Goal: Task Accomplishment & Management: Use online tool/utility

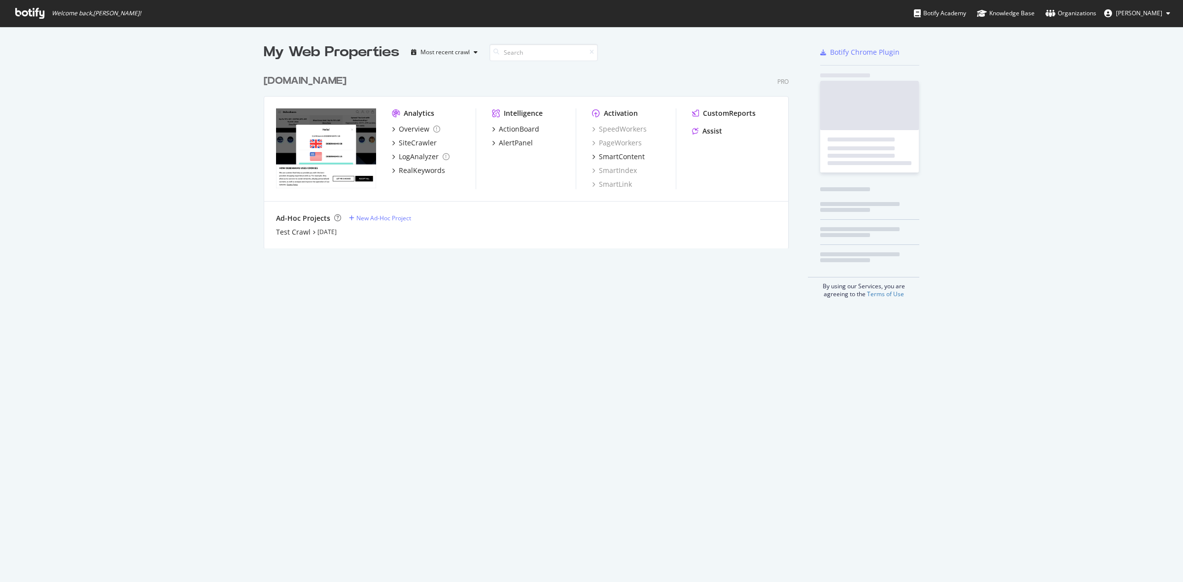
scroll to position [573, 1165]
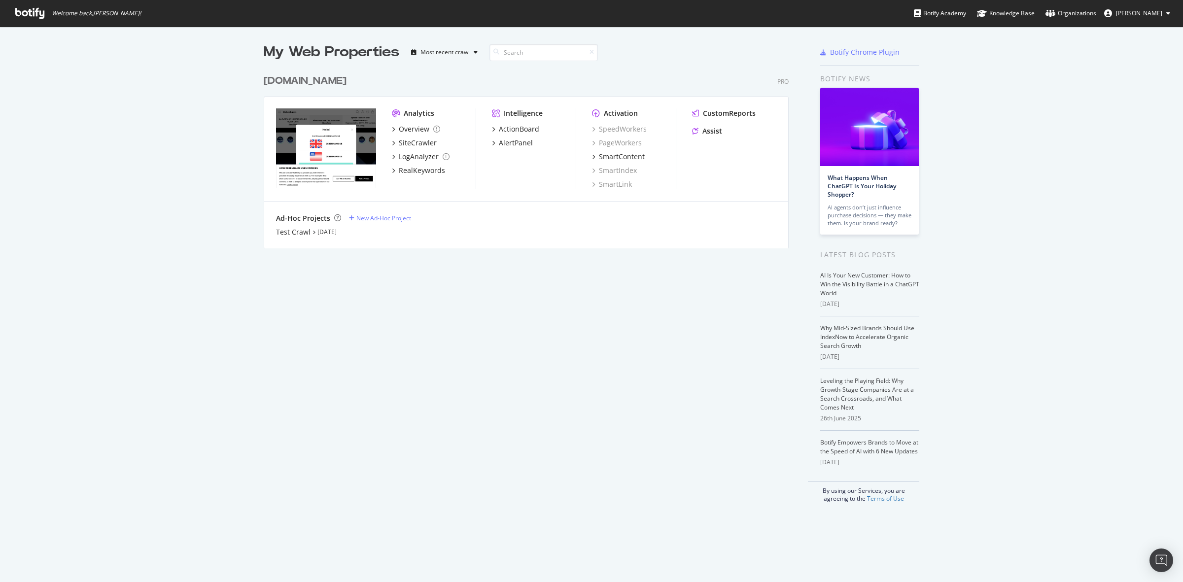
click at [326, 84] on div "[DOMAIN_NAME]" at bounding box center [305, 81] width 83 height 14
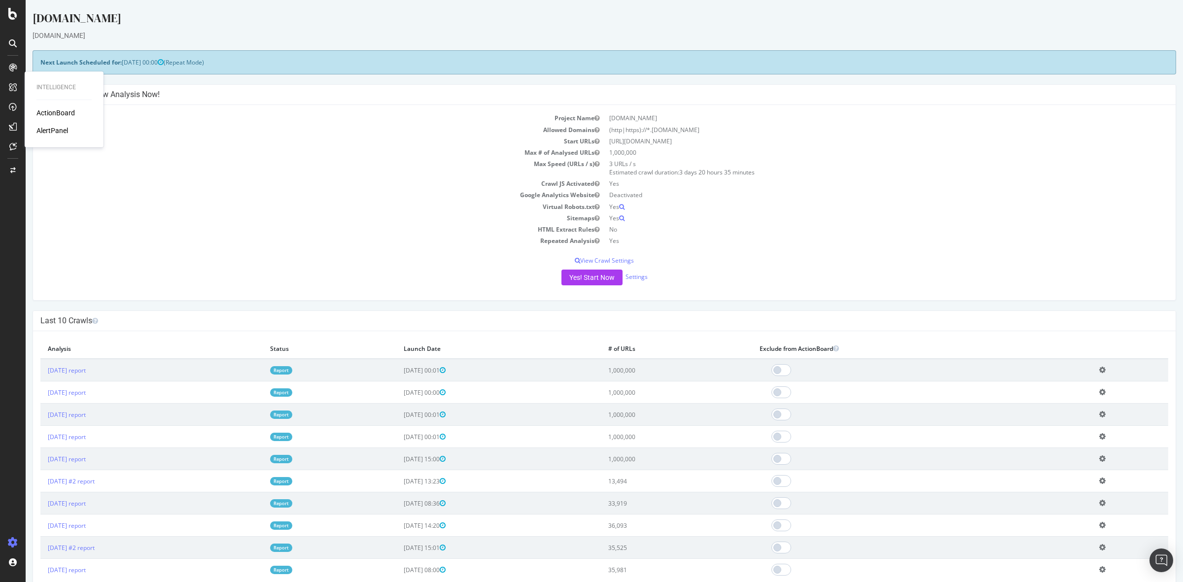
click at [56, 112] on div "ActionBoard" at bounding box center [55, 113] width 38 height 10
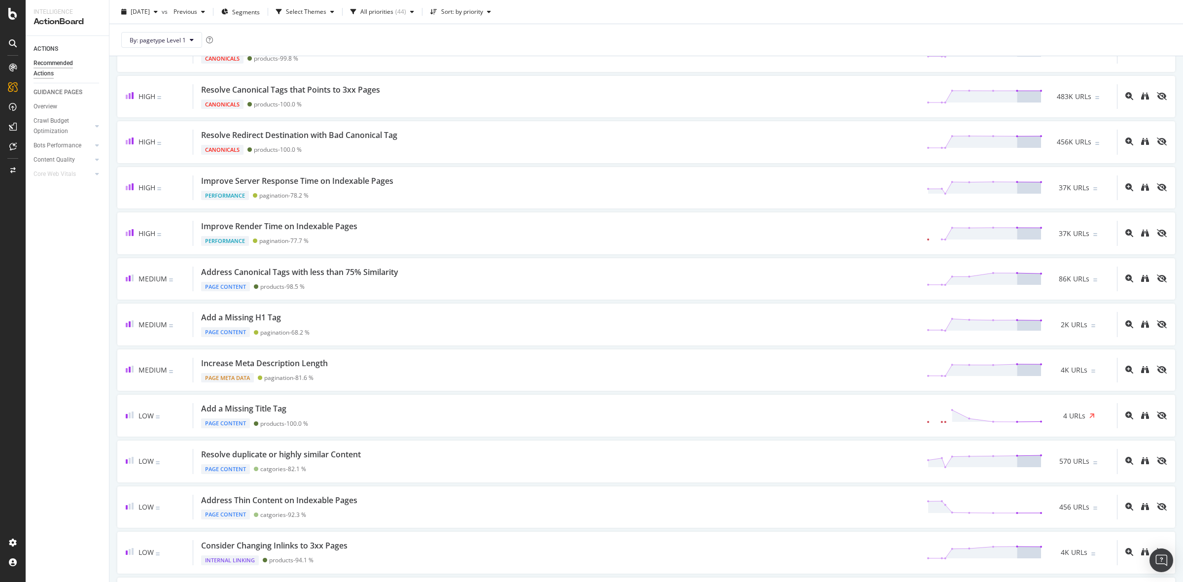
scroll to position [555, 0]
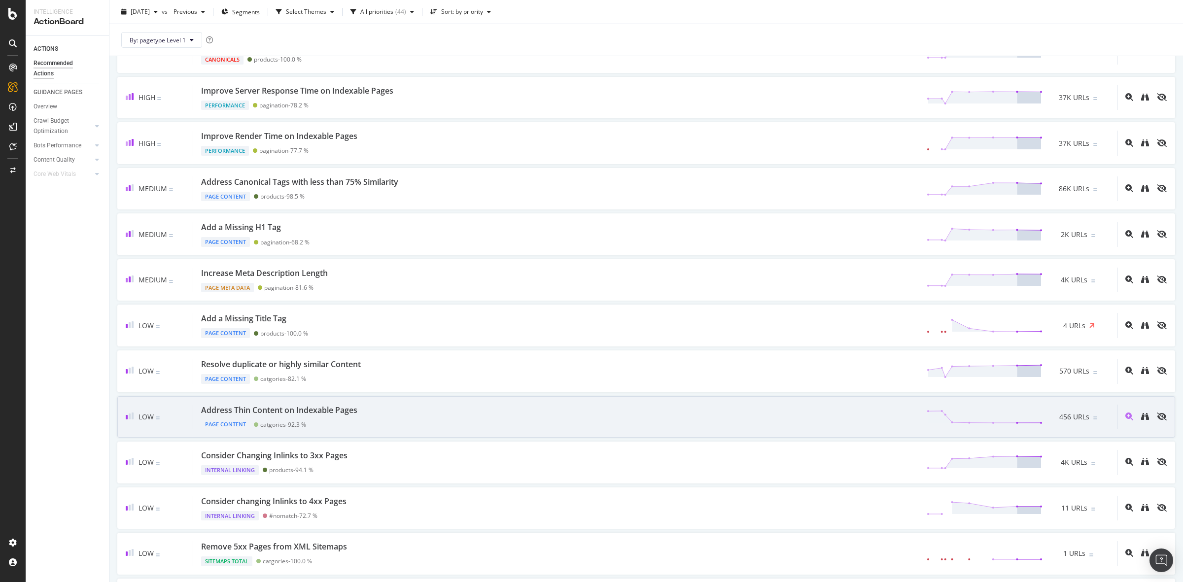
click at [360, 416] on div "Address Thin Content on Indexable Pages" at bounding box center [281, 410] width 160 height 11
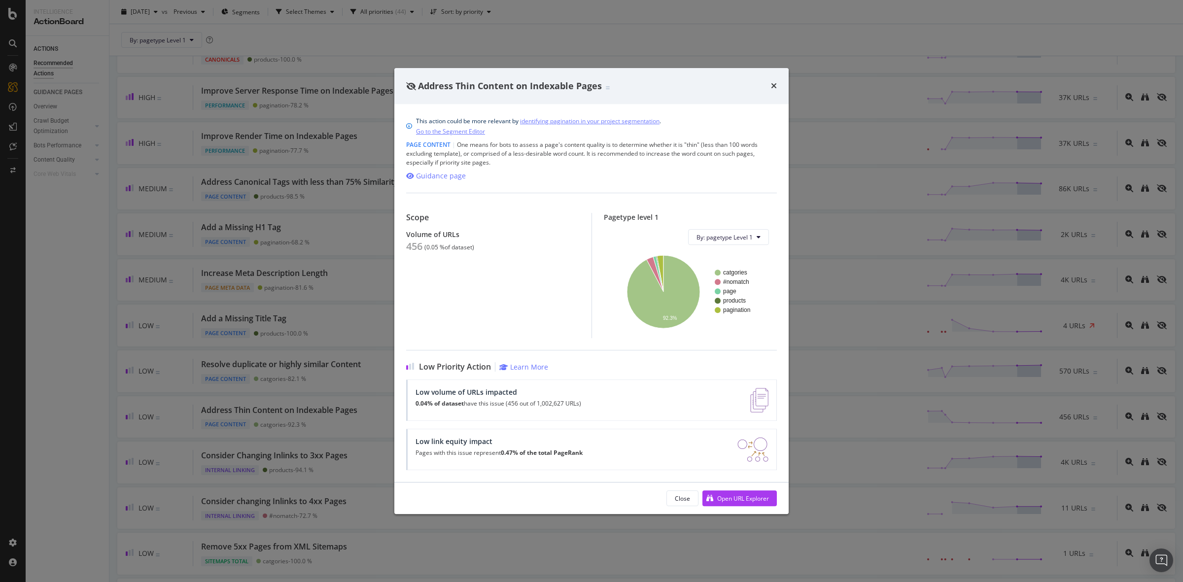
click at [37, 233] on div "Address Thin Content on Indexable Pages This action could be more relevant by i…" at bounding box center [591, 291] width 1183 height 582
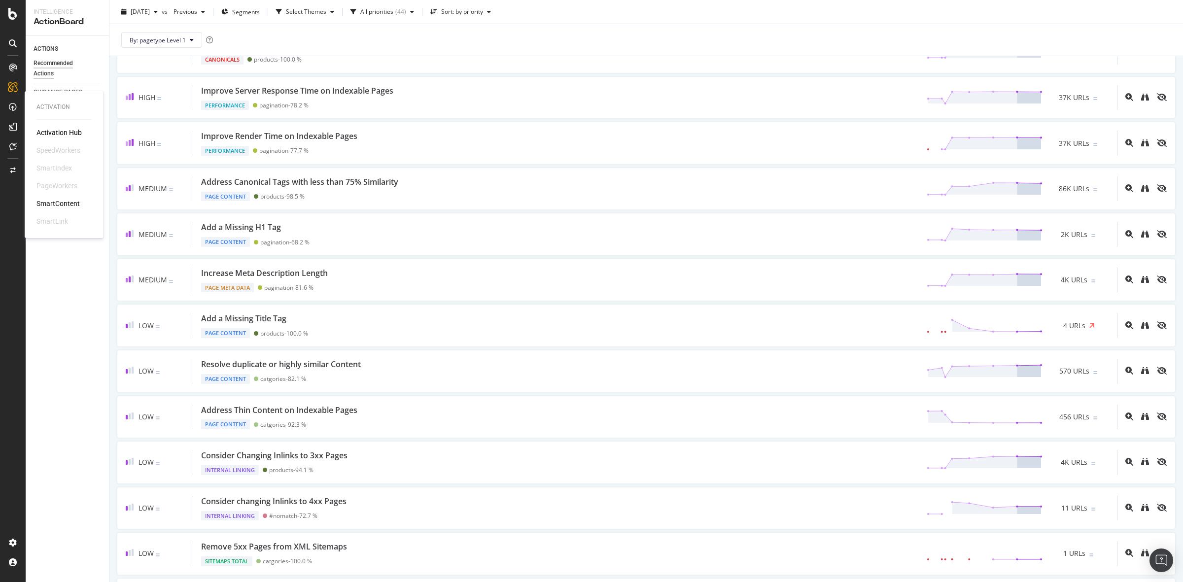
click at [69, 206] on div "SmartContent" at bounding box center [57, 204] width 43 height 10
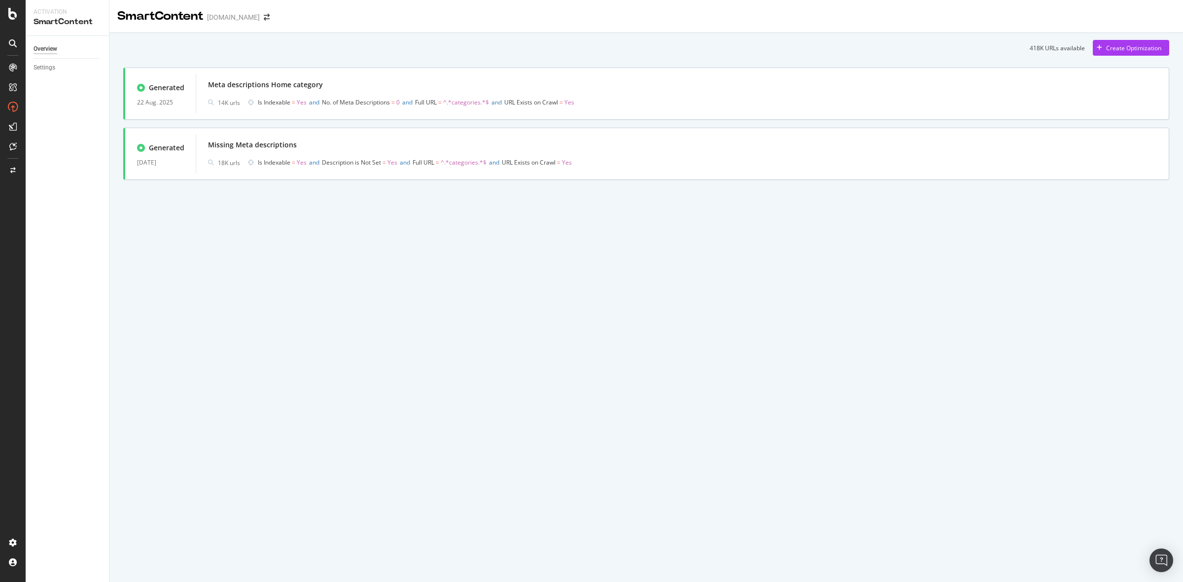
click at [557, 237] on div "SmartContent [DOMAIN_NAME] 418K URLs available Create Optimization Generated [D…" at bounding box center [646, 291] width 1074 height 582
click at [345, 287] on div "SmartContent [DOMAIN_NAME] 418K URLs available Create Optimization Generated [D…" at bounding box center [646, 291] width 1074 height 582
click at [341, 45] on div "418K URLs available Create Optimization" at bounding box center [646, 48] width 1046 height 16
